Goal: Transaction & Acquisition: Obtain resource

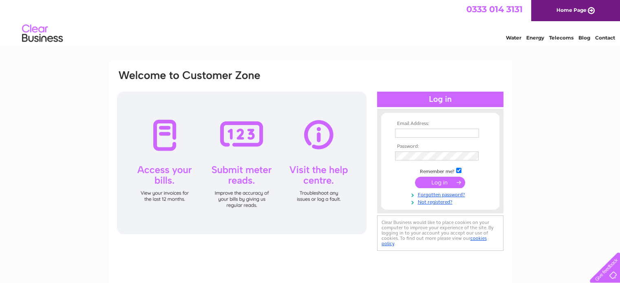
type input "rod@jbmcleaninteriors.co.uk"
click at [438, 182] on input "submit" at bounding box center [440, 182] width 50 height 11
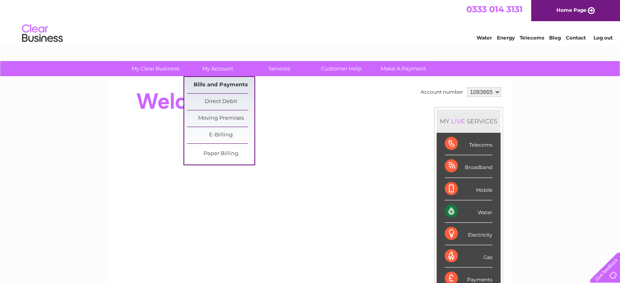
click at [225, 82] on link "Bills and Payments" at bounding box center [220, 85] width 67 height 16
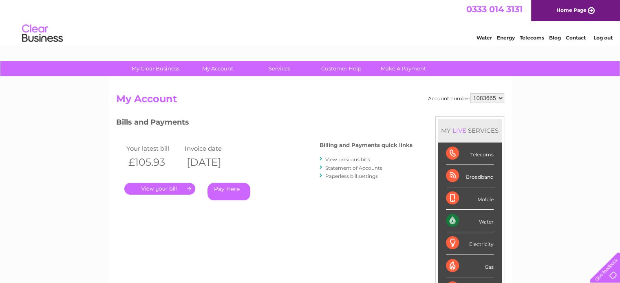
click at [356, 161] on link "View previous bills" at bounding box center [347, 160] width 45 height 6
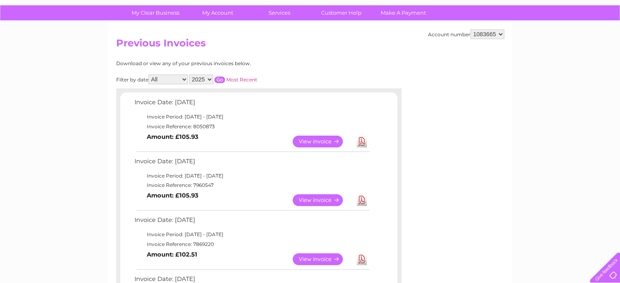
scroll to position [58, 0]
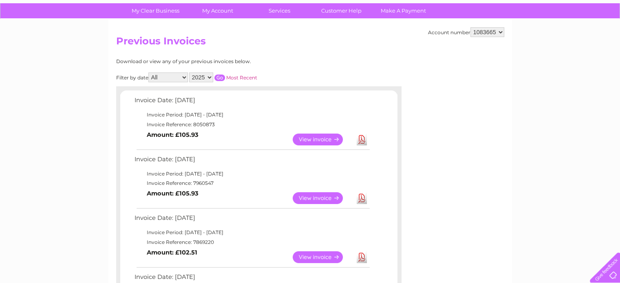
click at [359, 198] on link "Download" at bounding box center [362, 198] width 10 height 12
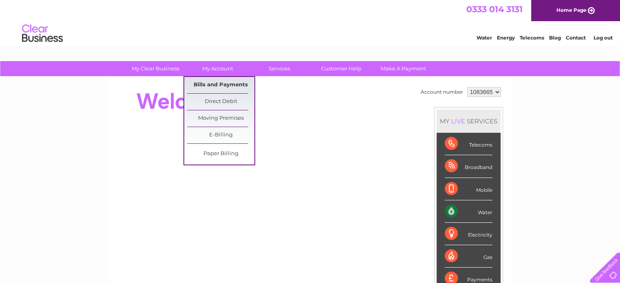
click at [220, 84] on link "Bills and Payments" at bounding box center [220, 85] width 67 height 16
click at [218, 84] on link "Bills and Payments" at bounding box center [220, 85] width 67 height 16
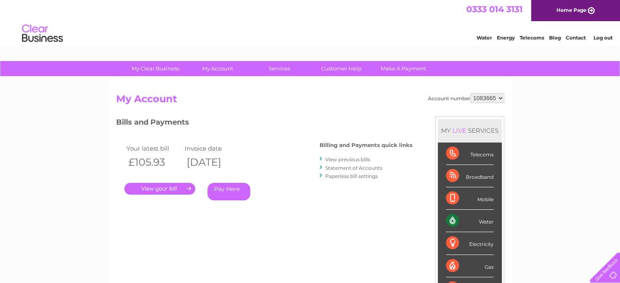
click at [177, 188] on link "." at bounding box center [159, 189] width 71 height 12
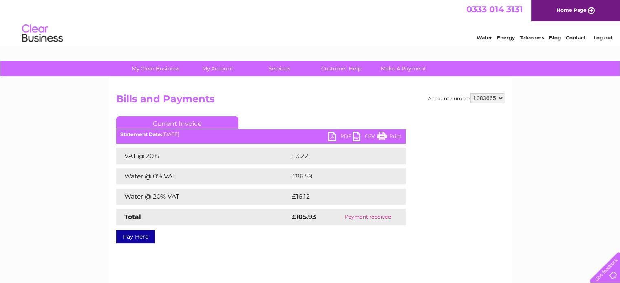
click at [334, 135] on link "PDF" at bounding box center [340, 138] width 24 height 12
